Goal: Task Accomplishment & Management: Complete application form

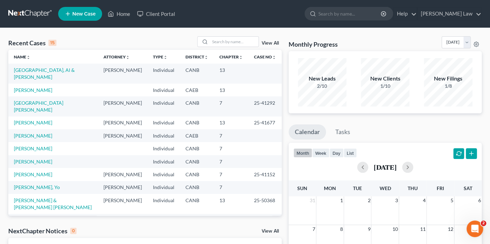
click at [348, 13] on input "search" at bounding box center [349, 13] width 63 height 13
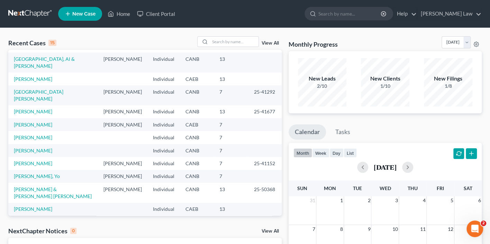
scroll to position [12, 0]
click at [27, 178] on link "[PERSON_NAME], Yo" at bounding box center [37, 175] width 46 height 6
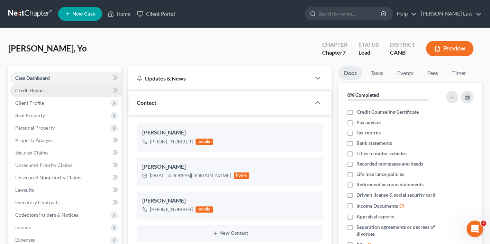
click at [69, 91] on link "Credit Report" at bounding box center [66, 90] width 112 height 12
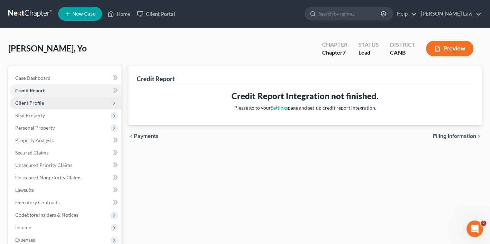
click at [63, 102] on span "Client Profile" at bounding box center [66, 103] width 112 height 12
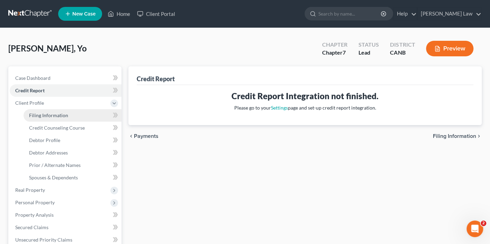
click at [60, 116] on span "Filing Information" at bounding box center [48, 116] width 39 height 6
select select "1"
select select "0"
select select "4"
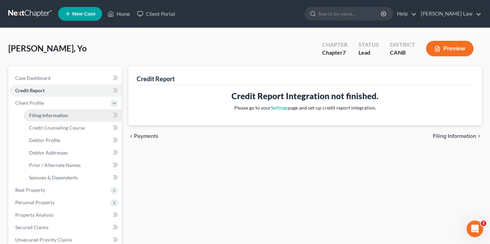
select select "0"
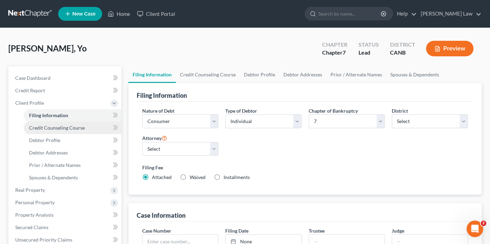
click at [57, 128] on span "Credit Counseling Course" at bounding box center [57, 128] width 56 height 6
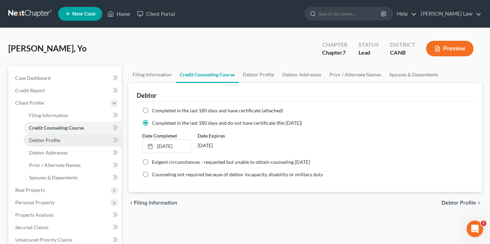
click at [51, 138] on span "Debtor Profile" at bounding box center [44, 140] width 31 height 6
select select "3"
select select "1"
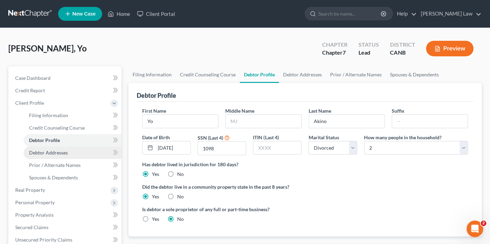
click at [51, 155] on link "Debtor Addresses" at bounding box center [73, 153] width 98 height 12
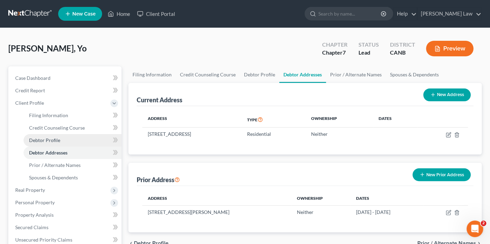
click at [52, 142] on link "Debtor Profile" at bounding box center [73, 140] width 98 height 12
select select "3"
select select "1"
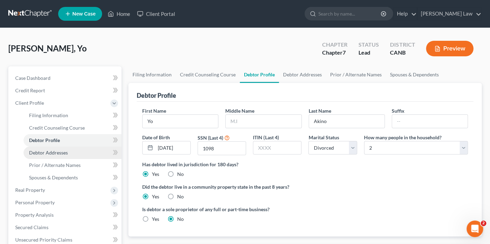
click at [51, 150] on span "Debtor Addresses" at bounding box center [48, 153] width 39 height 6
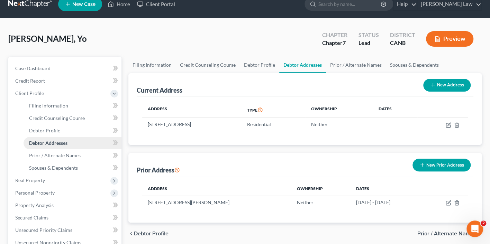
scroll to position [11, 0]
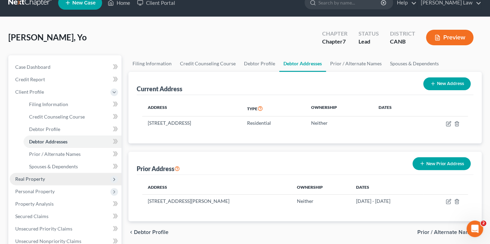
click at [47, 177] on span "Real Property" at bounding box center [66, 179] width 112 height 12
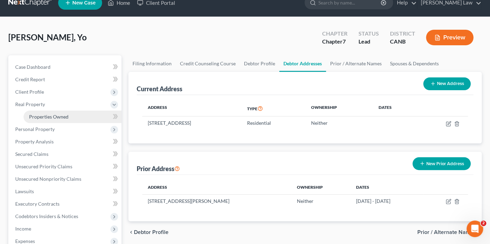
click at [64, 116] on span "Properties Owned" at bounding box center [48, 117] width 39 height 6
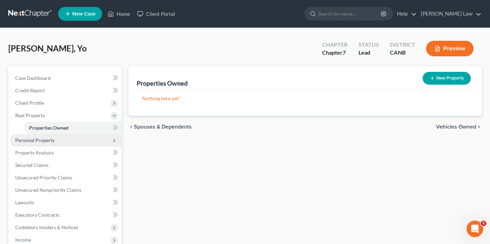
click at [43, 141] on span "Personal Property" at bounding box center [66, 140] width 112 height 12
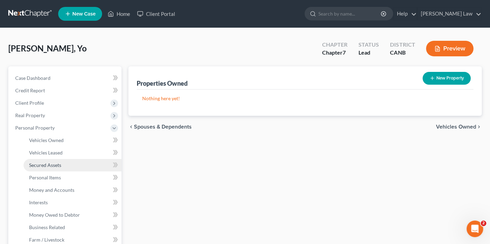
click at [61, 164] on span "Secured Assets" at bounding box center [45, 165] width 32 height 6
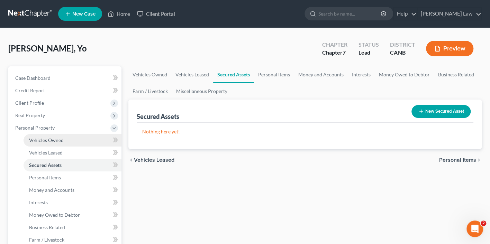
click at [64, 140] on link "Vehicles Owned" at bounding box center [73, 140] width 98 height 12
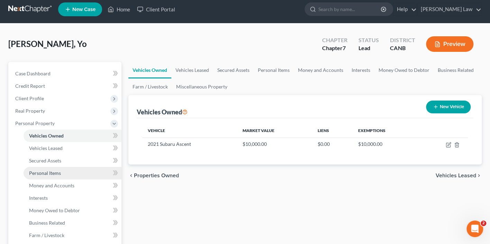
scroll to position [6, 0]
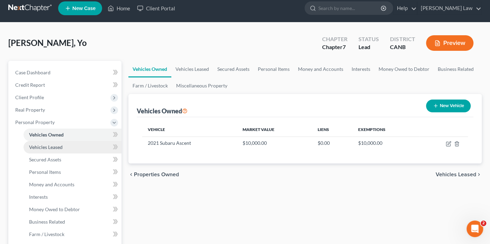
click at [60, 141] on link "Vehicles Leased" at bounding box center [73, 147] width 98 height 12
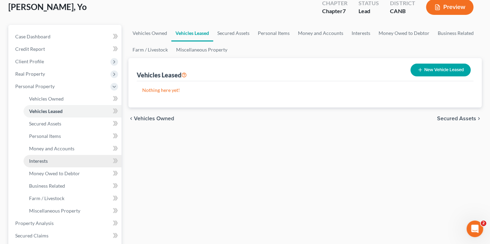
scroll to position [45, 0]
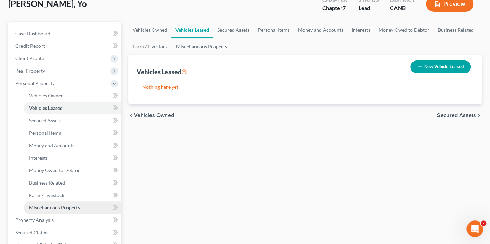
click at [56, 205] on span "Miscellaneous Property" at bounding box center [54, 208] width 51 height 6
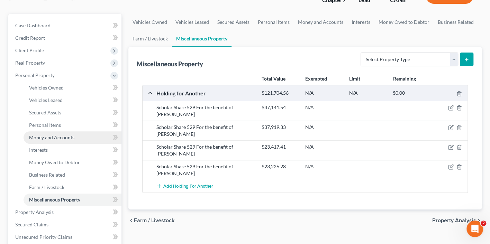
scroll to position [60, 0]
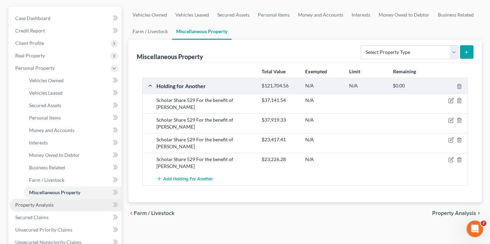
click at [57, 199] on link "Property Analysis" at bounding box center [66, 205] width 112 height 12
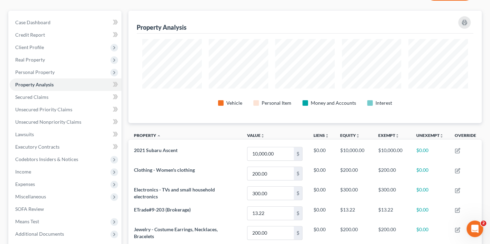
scroll to position [83, 0]
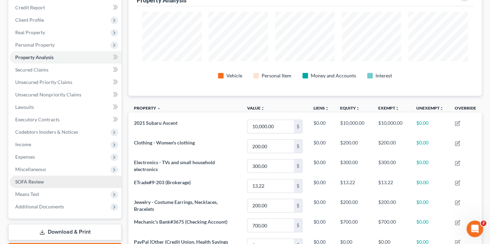
click at [55, 176] on link "SOFA Review" at bounding box center [66, 182] width 112 height 12
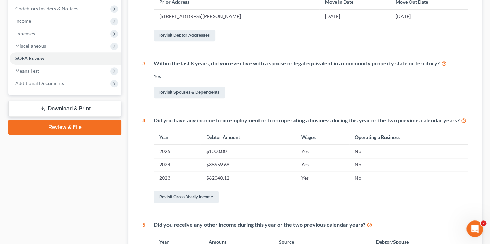
scroll to position [207, 0]
drag, startPoint x: 215, startPoint y: 161, endPoint x: 203, endPoint y: 161, distance: 11.8
click at [203, 161] on td "$38959.68" at bounding box center [247, 164] width 95 height 13
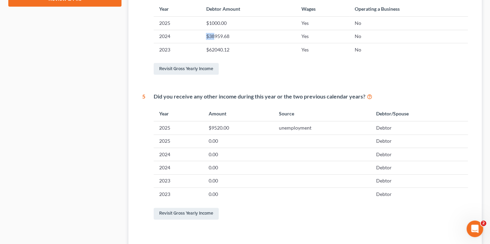
scroll to position [298, 0]
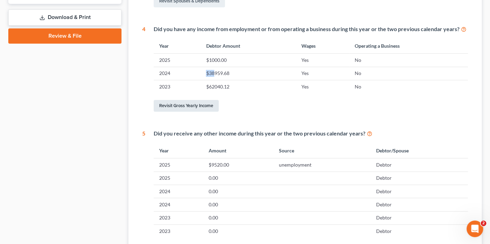
click at [198, 100] on link "Revisit Gross Yearly Income" at bounding box center [186, 106] width 65 height 12
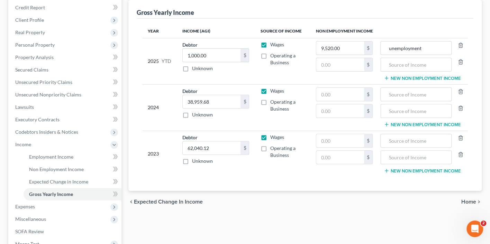
scroll to position [83, 0]
click at [348, 95] on input "text" at bounding box center [340, 94] width 48 height 13
type input "64,855"
click at [411, 90] on input "text" at bounding box center [416, 94] width 64 height 13
type input "T"
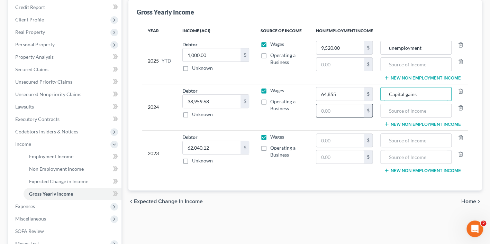
type input "Capital gains"
click at [353, 107] on input "text" at bounding box center [340, 110] width 48 height 13
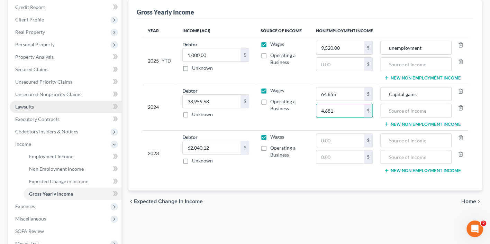
type input "4,681"
click at [414, 105] on input "text" at bounding box center [416, 110] width 64 height 13
type input "K"
type input "j"
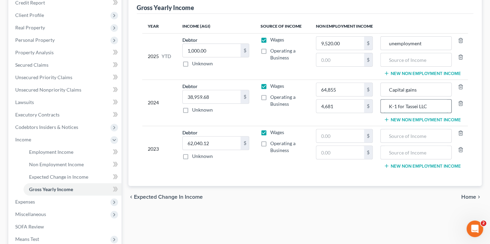
scroll to position [91, 0]
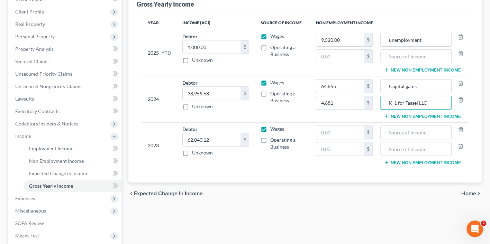
type input "K-1 for Tassei LLC"
drag, startPoint x: 7, startPoint y: 90, endPoint x: 337, endPoint y: 131, distance: 332.8
click at [337, 131] on input "text" at bounding box center [340, 132] width 48 height 13
click at [322, 133] on input "0" at bounding box center [340, 132] width 48 height 13
type input "29,006"
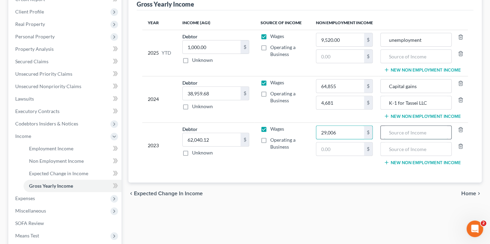
click at [419, 129] on input "text" at bounding box center [416, 132] width 64 height 13
type input "Dividends"
